Goal: Transaction & Acquisition: Purchase product/service

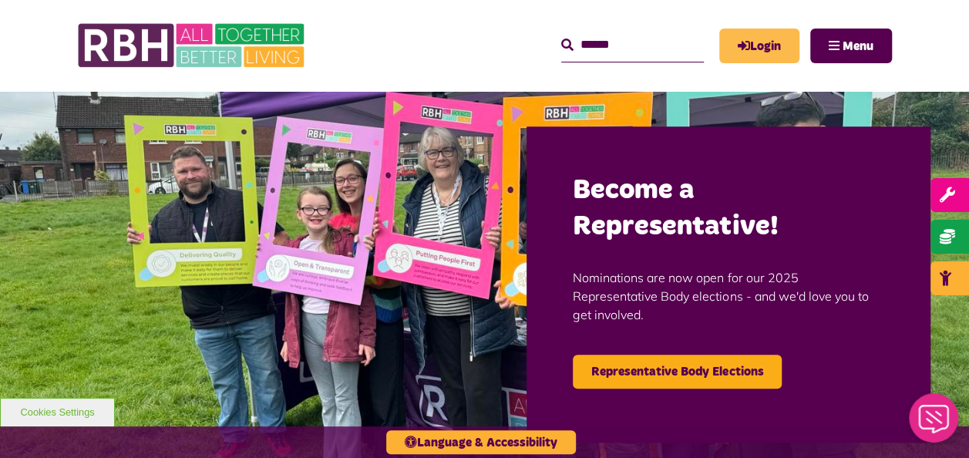
click at [764, 46] on link "Login" at bounding box center [759, 46] width 80 height 35
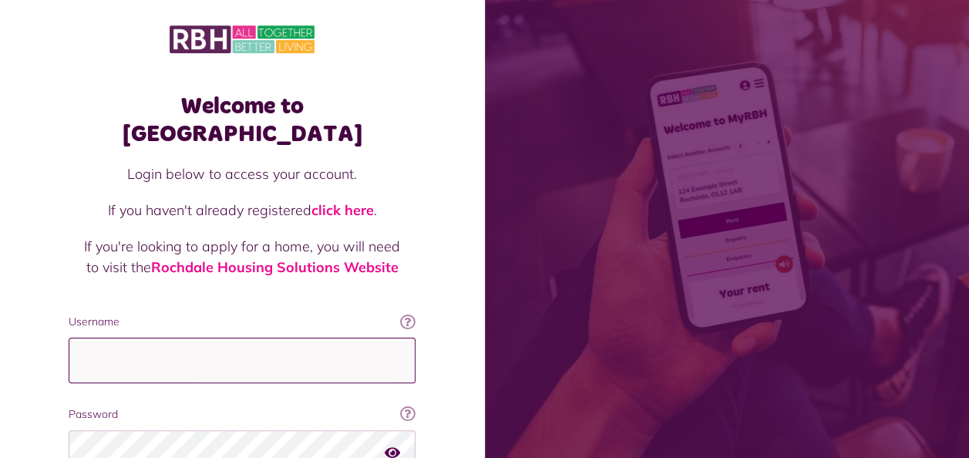
type input "**********"
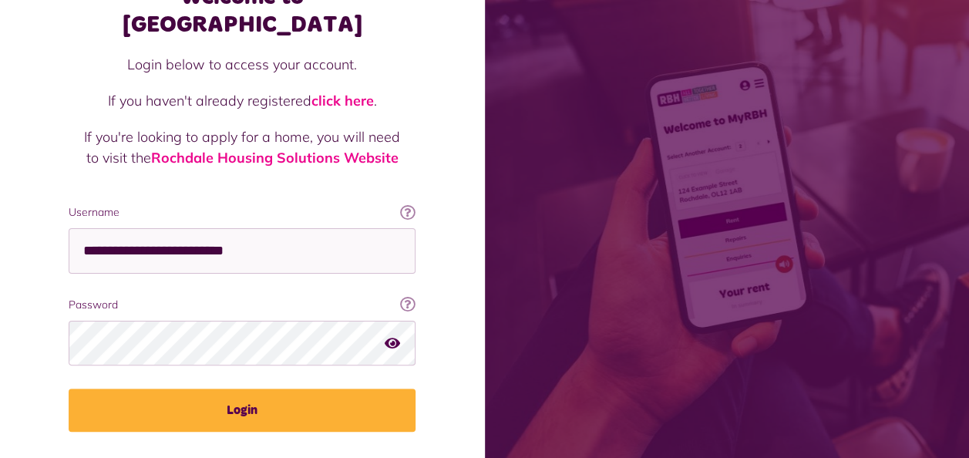
scroll to position [123, 0]
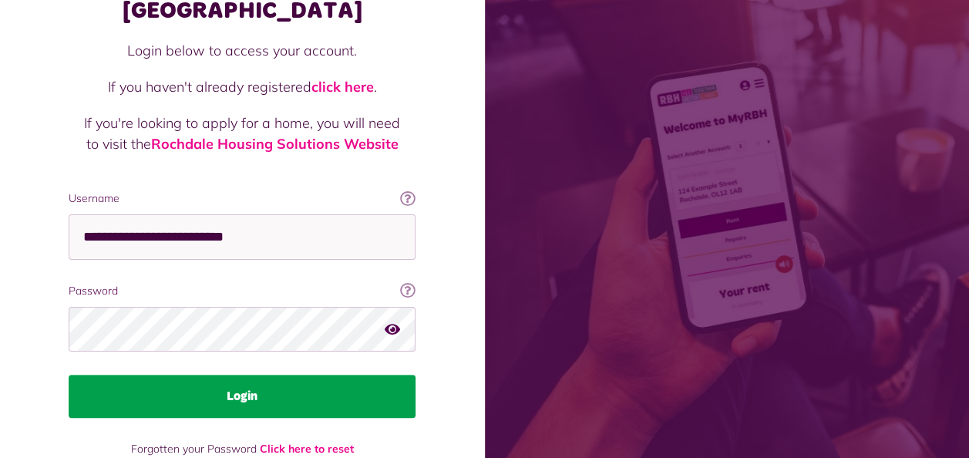
click at [264, 374] on button "Login" at bounding box center [242, 395] width 347 height 43
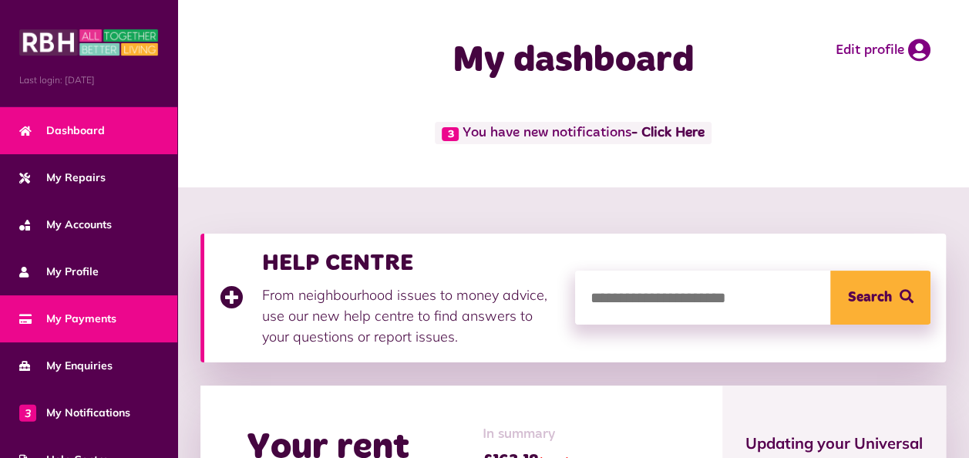
click at [90, 311] on span "My Payments" at bounding box center [67, 319] width 97 height 16
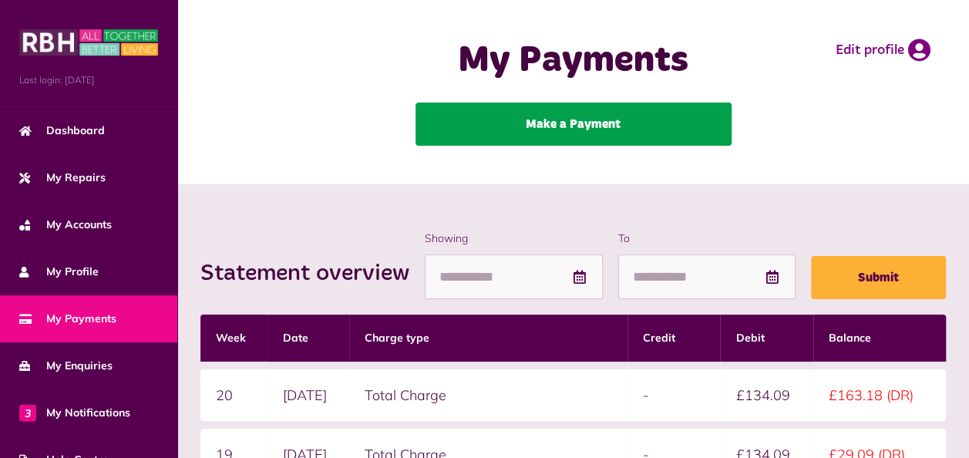
click at [525, 128] on link "Make a Payment" at bounding box center [573, 123] width 316 height 43
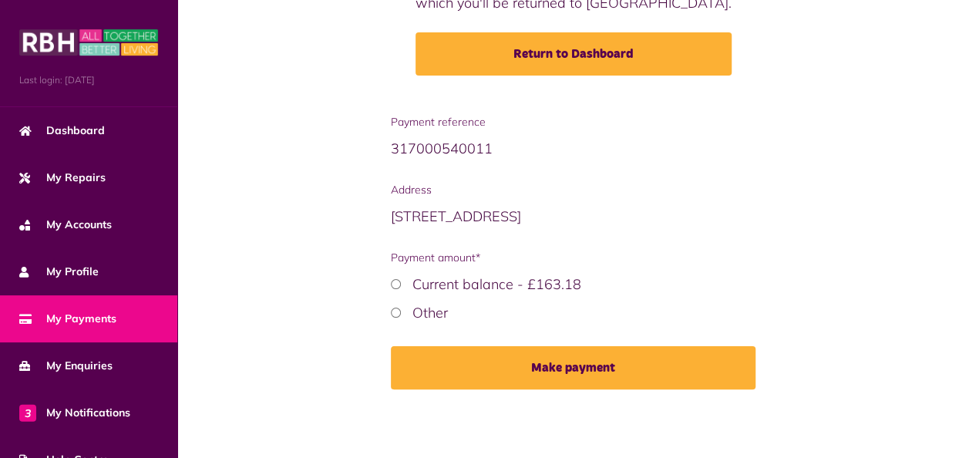
scroll to position [222, 0]
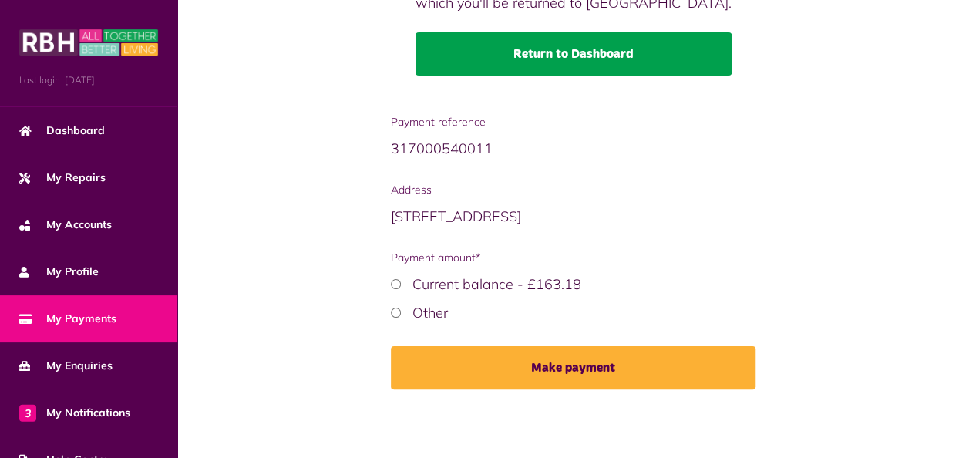
click at [579, 57] on link "Return to Dashboard" at bounding box center [573, 53] width 316 height 43
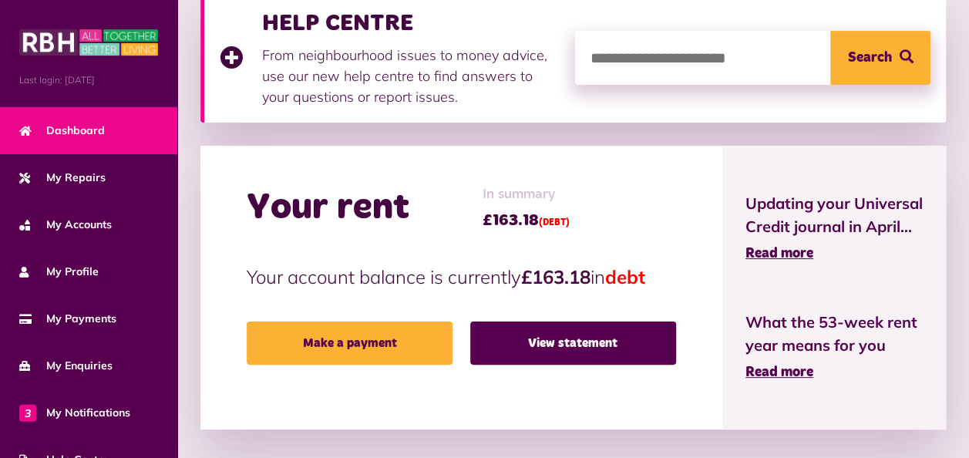
scroll to position [287, 0]
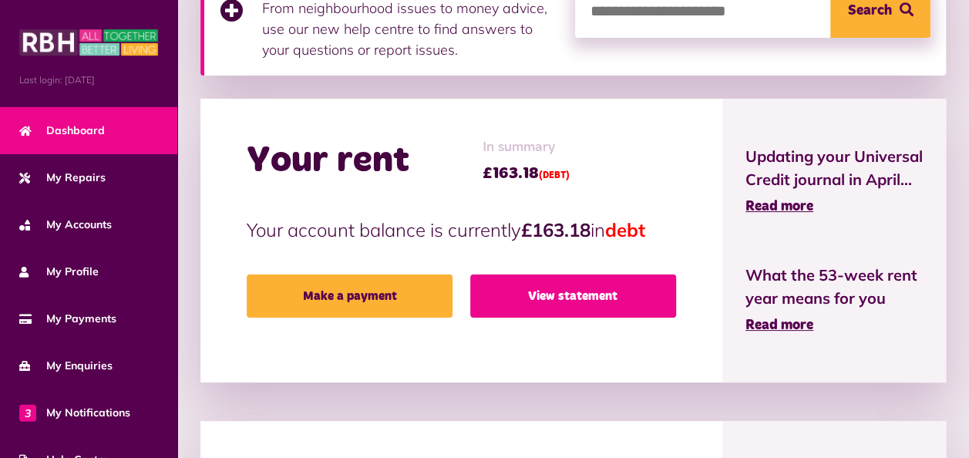
click at [559, 292] on link "View statement" at bounding box center [573, 295] width 206 height 43
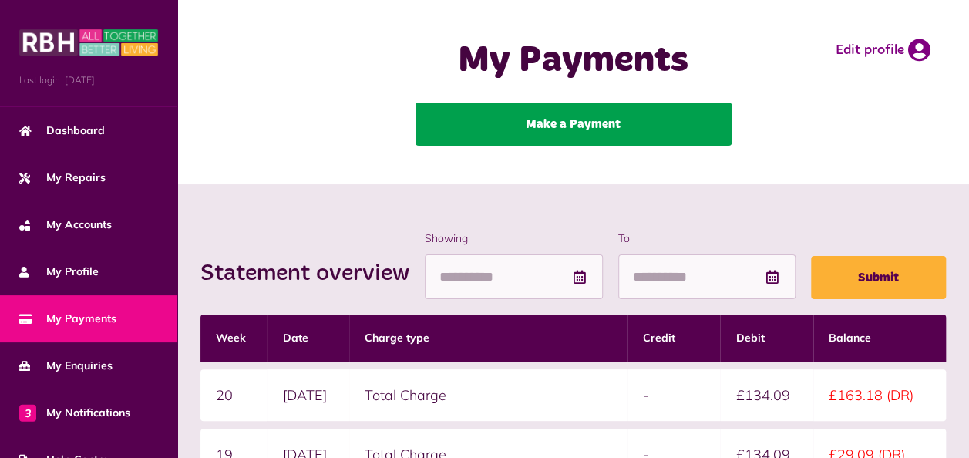
click at [573, 128] on link "Make a Payment" at bounding box center [573, 123] width 316 height 43
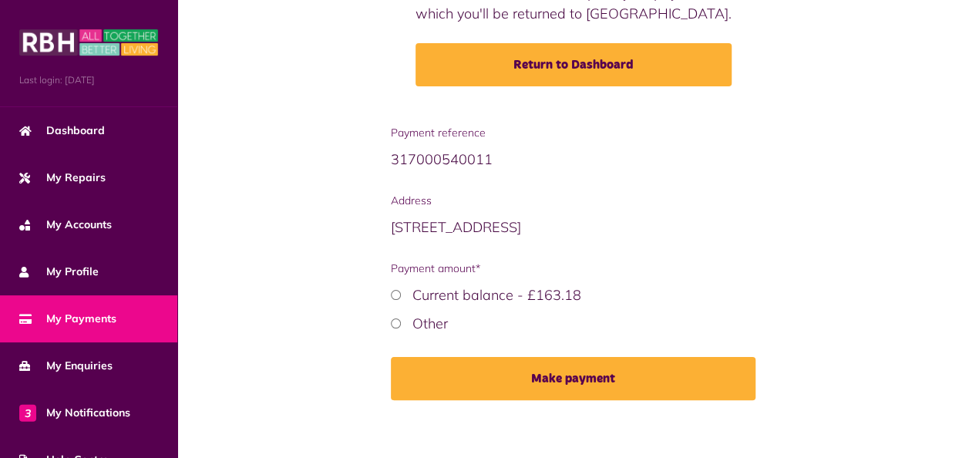
scroll to position [216, 0]
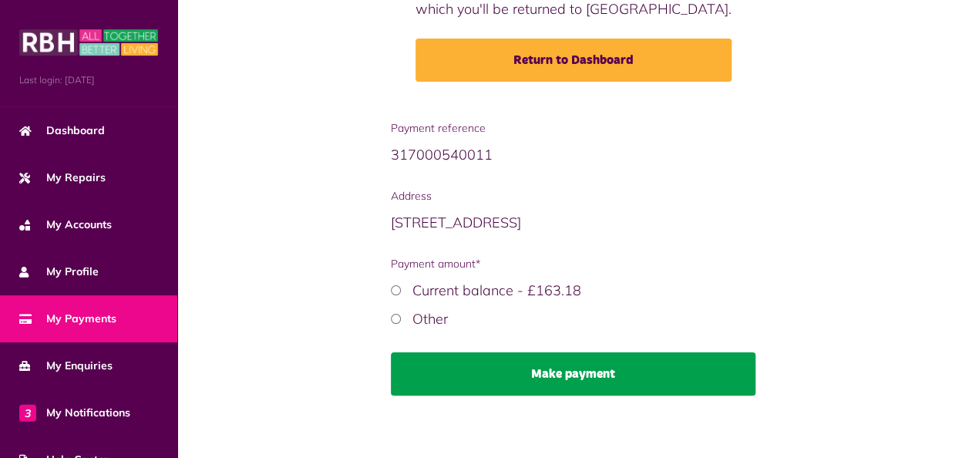
click at [565, 371] on button "Make payment" at bounding box center [573, 373] width 365 height 43
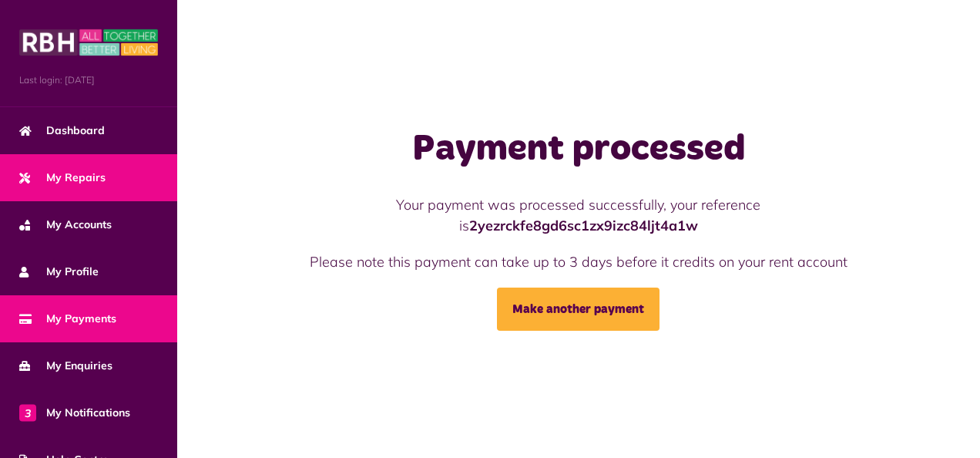
click at [68, 186] on link "My Repairs" at bounding box center [88, 177] width 177 height 47
